Goal: Find specific page/section: Find specific page/section

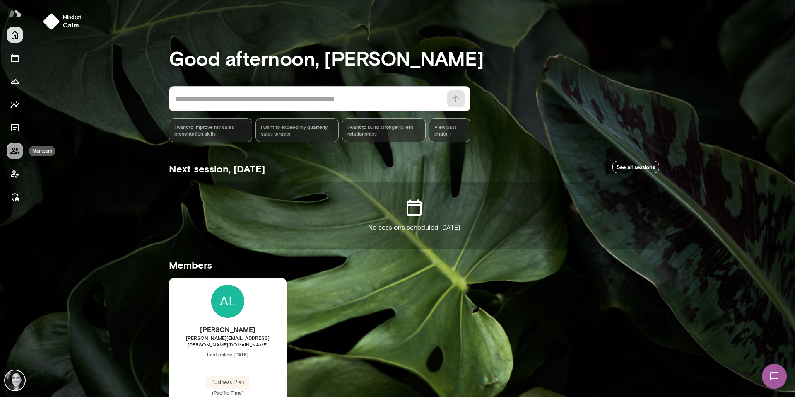
click at [12, 152] on icon "Members" at bounding box center [15, 151] width 10 height 10
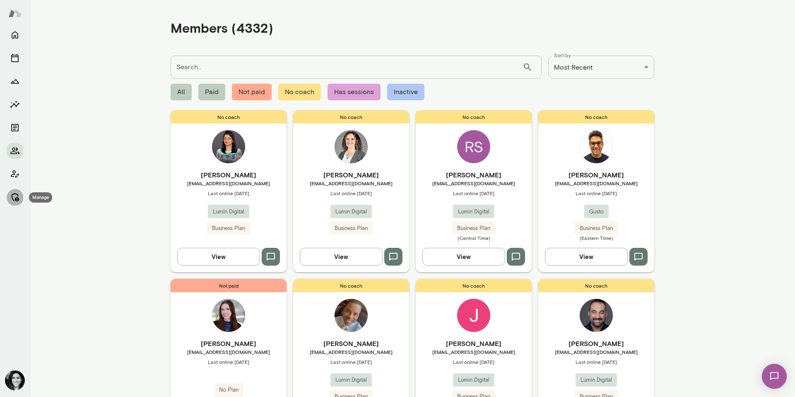
click at [12, 199] on icon "Manage" at bounding box center [15, 197] width 10 height 10
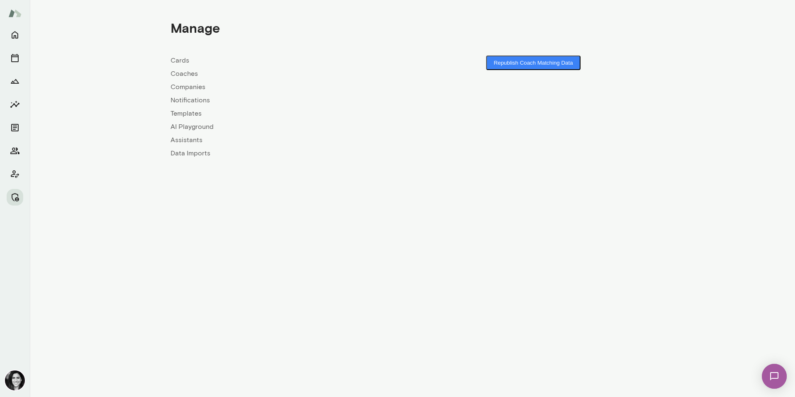
click at [188, 72] on link "Coaches" at bounding box center [292, 74] width 242 height 10
